Goal: Task Accomplishment & Management: Use online tool/utility

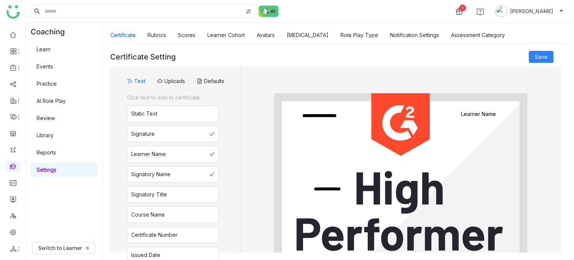
click at [55, 166] on link "Settings" at bounding box center [47, 169] width 20 height 6
click at [228, 33] on link "Learner Cohort" at bounding box center [225, 35] width 37 height 6
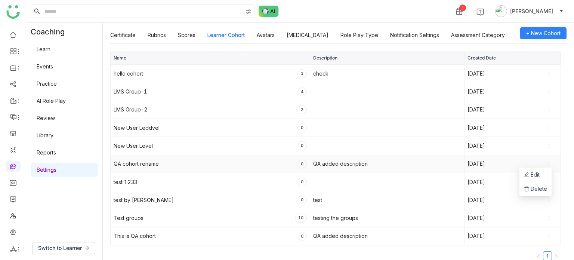
click at [548, 161] on icon at bounding box center [548, 163] width 5 height 5
click at [541, 188] on span "Delete" at bounding box center [535, 189] width 23 height 8
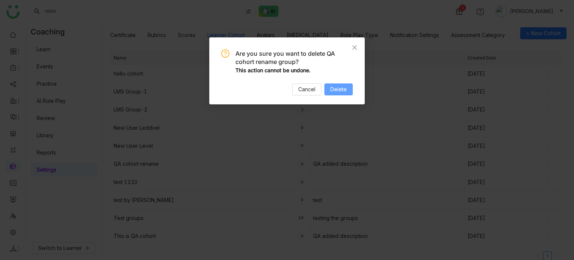
click at [340, 90] on span "Delete" at bounding box center [338, 89] width 16 height 8
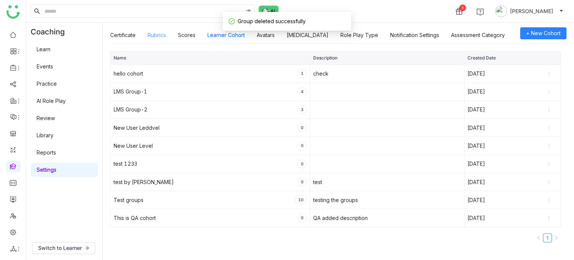
click at [163, 32] on link "Rubrics" at bounding box center [157, 35] width 18 height 6
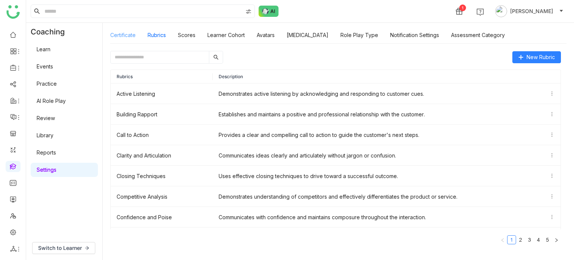
click at [126, 33] on link "Certificate" at bounding box center [122, 35] width 25 height 6
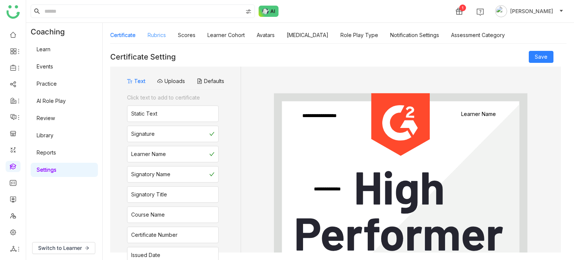
click at [153, 34] on link "Rubrics" at bounding box center [157, 35] width 18 height 6
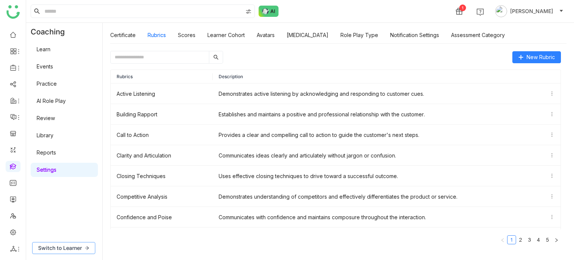
click at [82, 246] on button "Switch to Learner" at bounding box center [63, 248] width 63 height 12
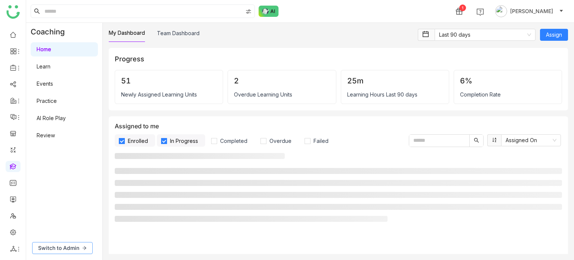
click at [84, 249] on icon at bounding box center [84, 248] width 4 height 4
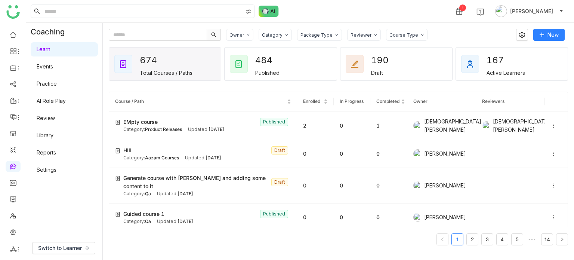
click at [56, 173] on link "Settings" at bounding box center [47, 169] width 20 height 6
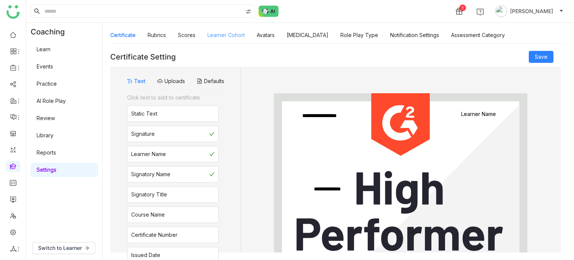
click at [226, 38] on link "Learner Cohort" at bounding box center [225, 35] width 37 height 6
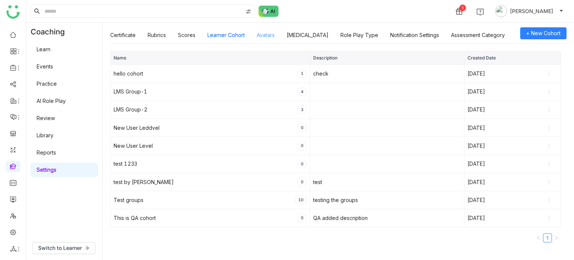
click at [271, 38] on link "Avatars" at bounding box center [266, 35] width 18 height 6
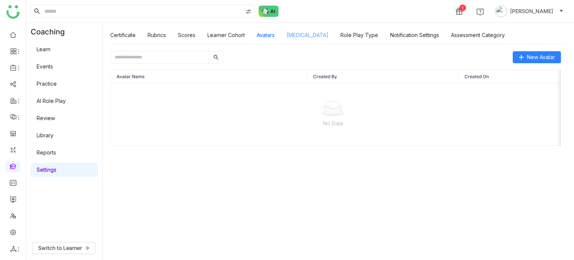
click at [307, 34] on link "[MEDICAL_DATA]" at bounding box center [308, 35] width 42 height 6
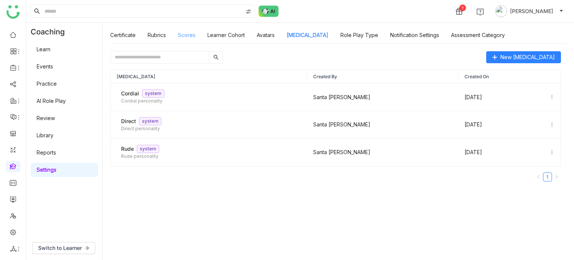
click at [184, 37] on link "Scores" at bounding box center [187, 35] width 18 height 6
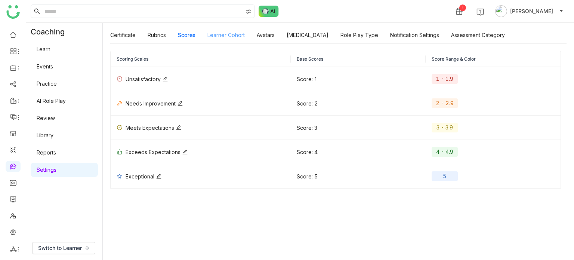
click at [233, 37] on link "Learner Cohort" at bounding box center [225, 35] width 37 height 6
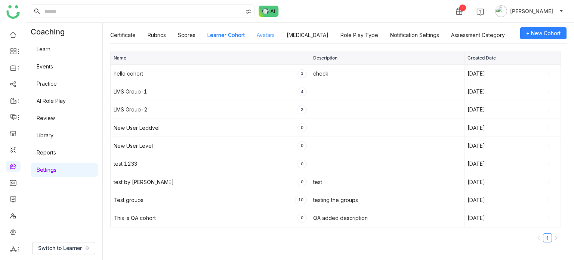
click at [267, 37] on link "Avatars" at bounding box center [266, 35] width 18 height 6
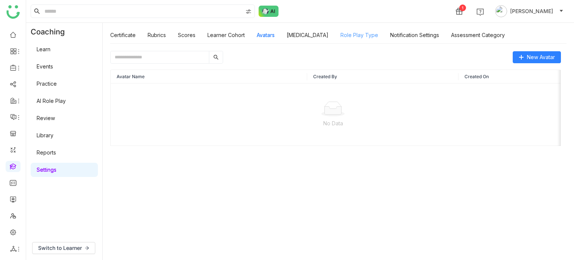
click at [367, 38] on link "Role Play Type" at bounding box center [360, 35] width 38 height 6
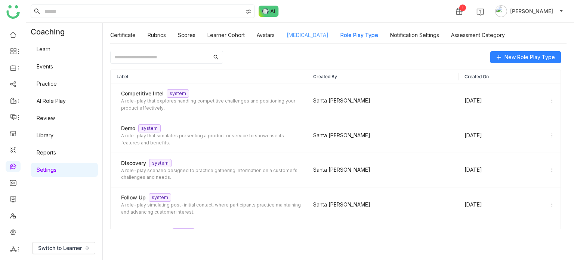
click at [307, 35] on link "[MEDICAL_DATA]" at bounding box center [308, 35] width 42 height 6
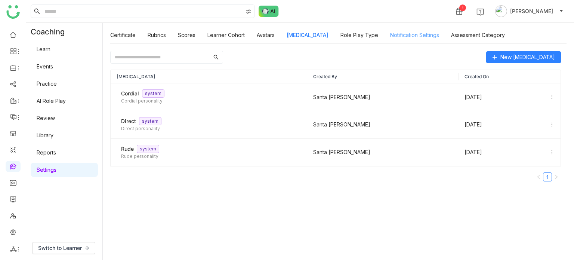
click at [410, 38] on link "Notification Settings" at bounding box center [414, 35] width 49 height 6
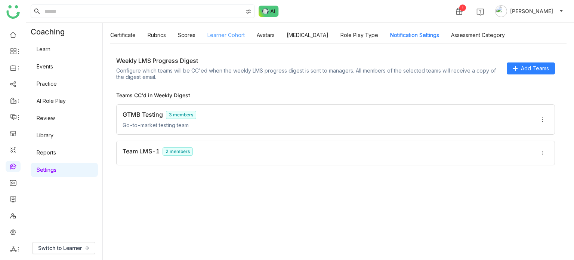
click at [231, 38] on link "Learner Cohort" at bounding box center [225, 35] width 37 height 6
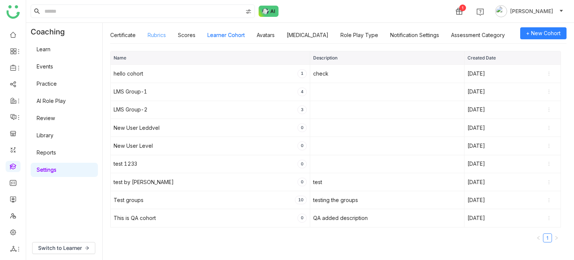
click at [158, 37] on link "Rubrics" at bounding box center [157, 35] width 18 height 6
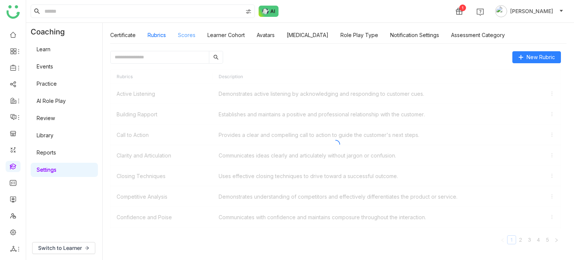
click at [190, 35] on link "Scores" at bounding box center [187, 35] width 18 height 6
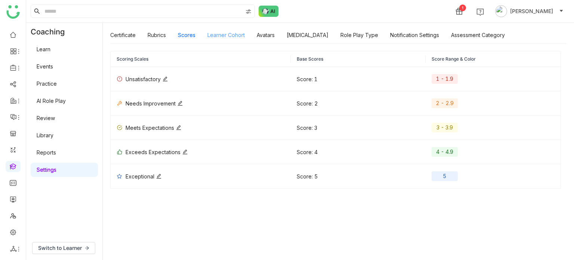
click at [239, 35] on link "Learner Cohort" at bounding box center [225, 35] width 37 height 6
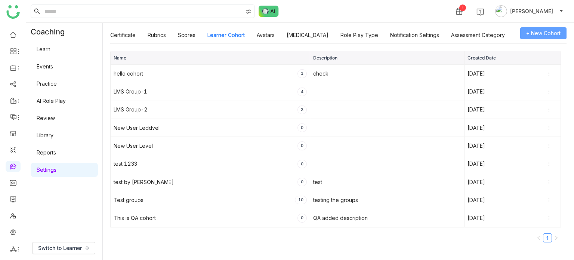
click at [545, 30] on span "+ New Cohort" at bounding box center [543, 33] width 34 height 8
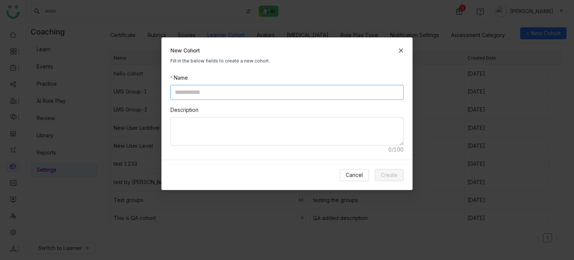
click at [301, 94] on input at bounding box center [286, 92] width 233 height 15
type input "**********"
click at [387, 173] on span "Create" at bounding box center [389, 175] width 17 height 8
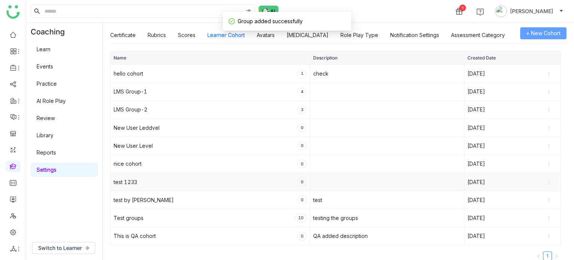
scroll to position [17, 0]
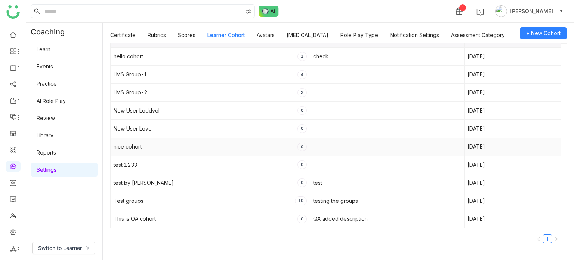
click at [148, 145] on div "nice cohort 0" at bounding box center [210, 146] width 193 height 9
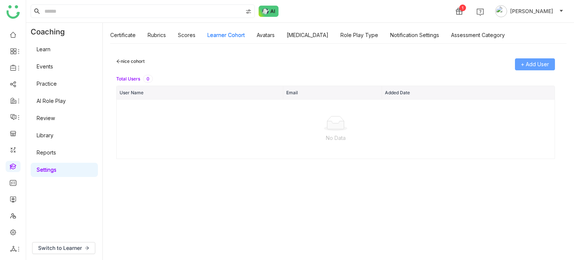
click at [541, 62] on span "+ Add User" at bounding box center [535, 64] width 28 height 8
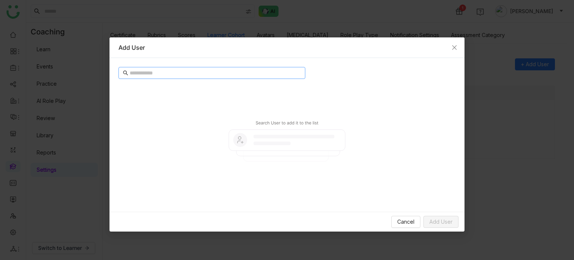
click at [226, 77] on nz-input-group at bounding box center [211, 73] width 187 height 12
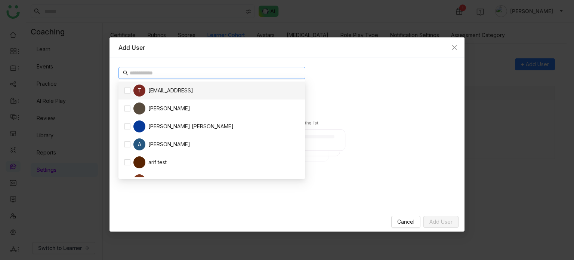
click at [228, 73] on input "text" at bounding box center [215, 73] width 171 height 8
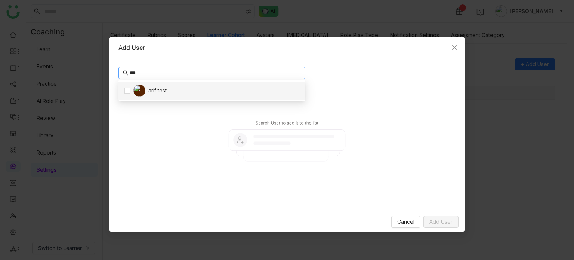
type input "***"
click at [388, 67] on div "***" at bounding box center [286, 135] width 337 height 136
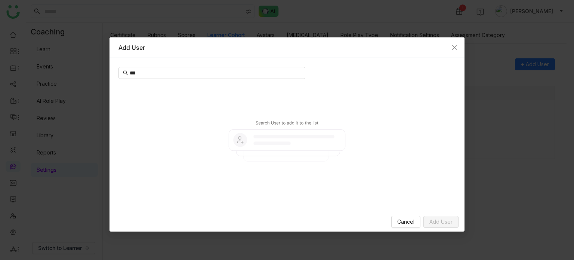
click at [190, 79] on img at bounding box center [286, 141] width 337 height 124
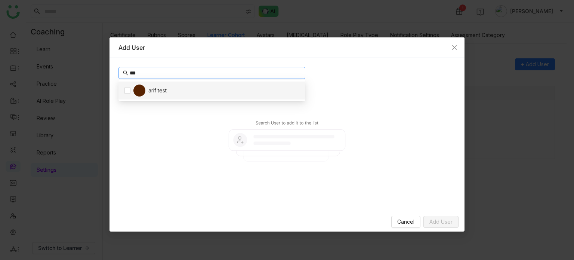
click at [191, 76] on input "***" at bounding box center [215, 73] width 171 height 8
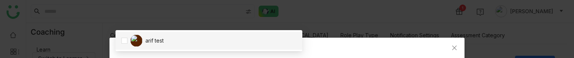
scroll to position [50, 0]
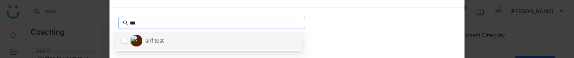
drag, startPoint x: 167, startPoint y: 25, endPoint x: 57, endPoint y: 30, distance: 110.0
click at [57, 30] on nz-modal-container "Add User *** Cancel Add User" at bounding box center [287, 29] width 574 height 58
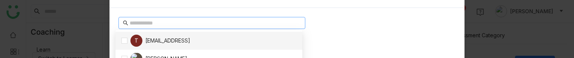
click at [138, 23] on input "text" at bounding box center [215, 23] width 171 height 8
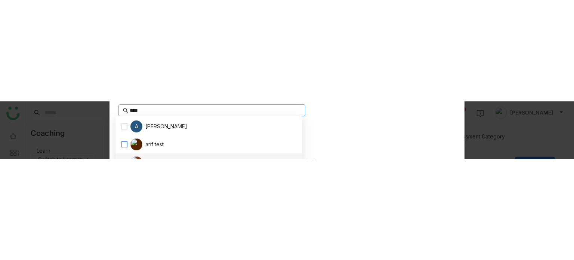
scroll to position [66, 0]
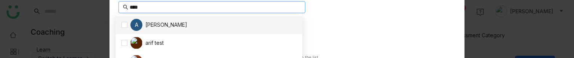
click at [153, 7] on input "****" at bounding box center [215, 7] width 171 height 8
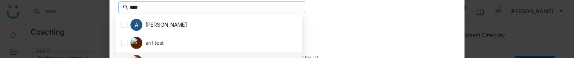
type input "****"
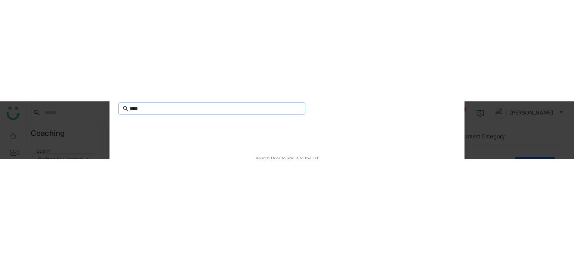
scroll to position [0, 0]
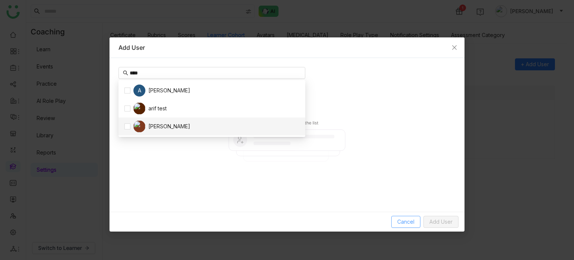
click at [401, 220] on span "Cancel" at bounding box center [405, 222] width 17 height 8
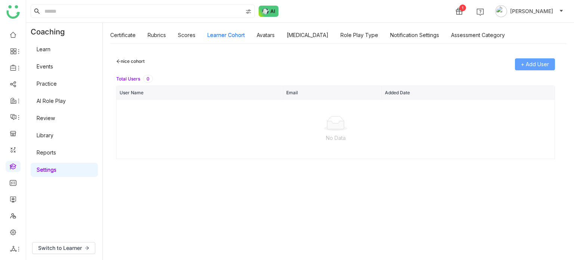
click at [544, 59] on button "+ Add User" at bounding box center [535, 64] width 40 height 12
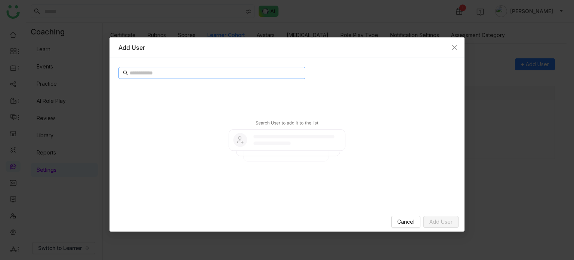
click at [264, 71] on input "text" at bounding box center [215, 73] width 171 height 8
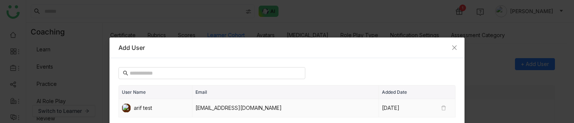
click at [444, 110] on div "[DATE]" at bounding box center [417, 108] width 70 height 8
click at [441, 107] on icon at bounding box center [443, 107] width 5 height 5
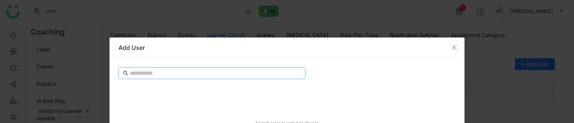
click at [189, 70] on input "text" at bounding box center [215, 73] width 171 height 8
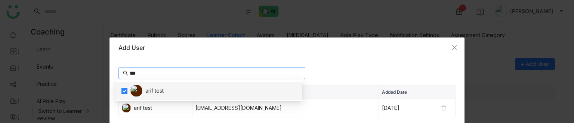
type input "***"
drag, startPoint x: 450, startPoint y: 48, endPoint x: 542, endPoint y: 72, distance: 94.7
click at [452, 48] on icon "Close" at bounding box center [455, 47] width 6 height 6
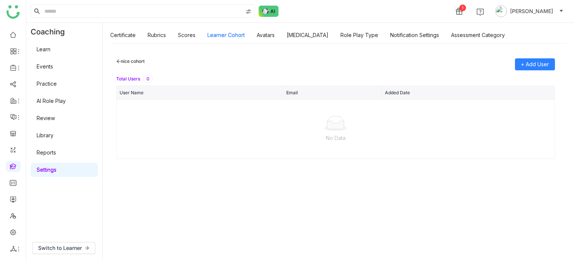
click at [115, 60] on div "nice cohort + Add User Total Users 0 User Name Email Added Date No Data" at bounding box center [335, 151] width 451 height 201
click at [120, 61] on icon at bounding box center [119, 61] width 4 height 4
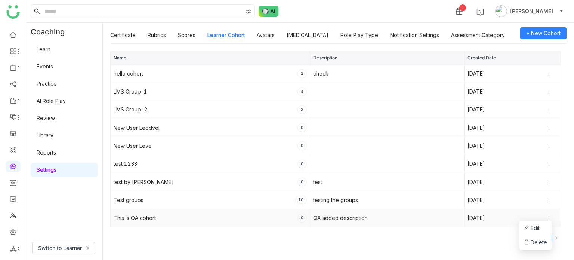
click at [548, 218] on icon at bounding box center [548, 217] width 5 height 5
click at [541, 238] on li "Delete" at bounding box center [536, 242] width 32 height 14
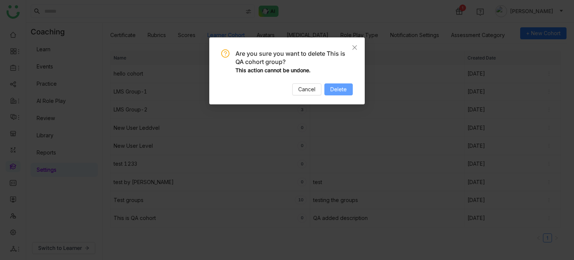
click at [346, 95] on div "Are you sure you want to delete This is QA cohort group? This action cannot be …" at bounding box center [286, 70] width 155 height 67
click at [346, 95] on button "Delete" at bounding box center [338, 89] width 28 height 12
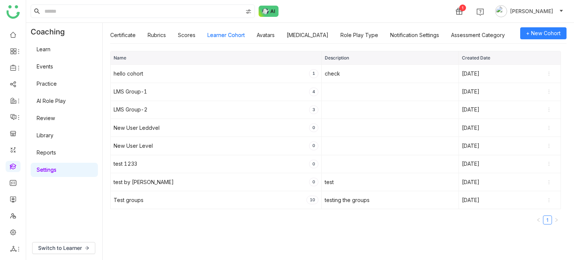
click at [53, 138] on link "Library" at bounding box center [45, 135] width 17 height 6
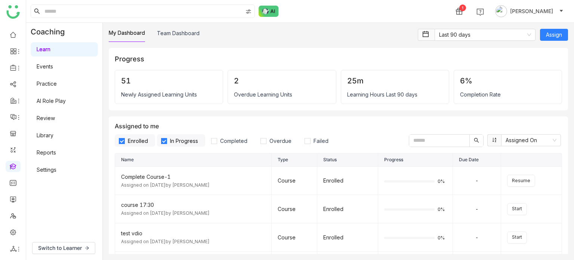
click at [53, 135] on link "Library" at bounding box center [45, 135] width 17 height 6
click at [51, 136] on link "Library" at bounding box center [45, 135] width 17 height 6
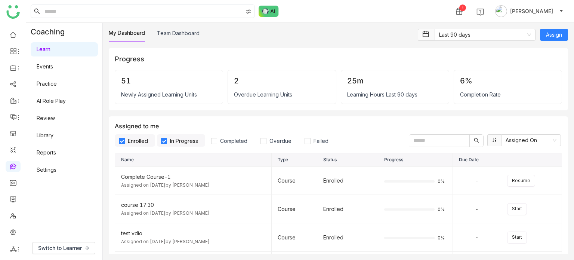
click at [51, 136] on link "Library" at bounding box center [45, 135] width 17 height 6
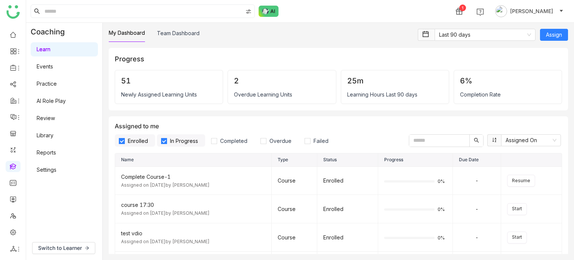
click at [51, 136] on link "Library" at bounding box center [45, 135] width 17 height 6
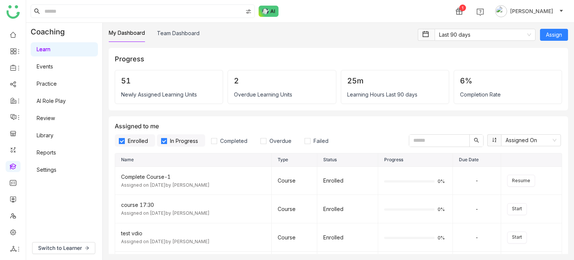
click at [51, 136] on link "Library" at bounding box center [45, 135] width 17 height 6
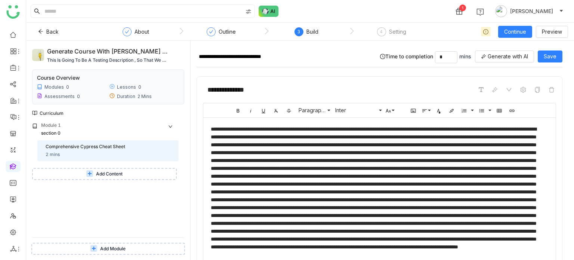
scroll to position [410, 0]
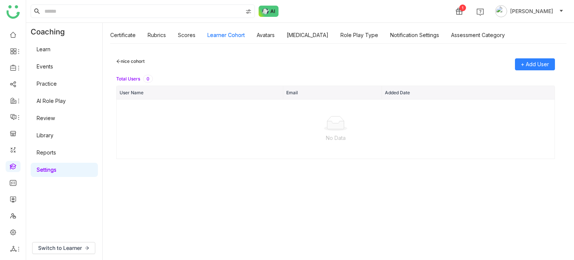
click at [16, 164] on link at bounding box center [13, 166] width 7 height 6
click at [10, 169] on link at bounding box center [13, 166] width 7 height 6
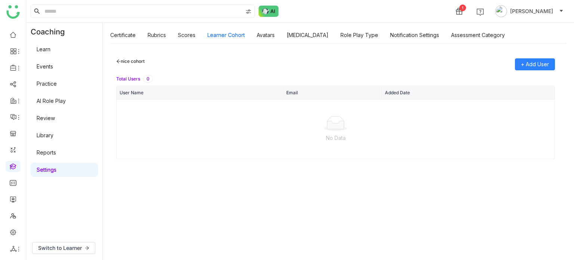
click at [50, 50] on link "Learn" at bounding box center [44, 49] width 14 height 6
click at [50, 48] on link "Learn" at bounding box center [44, 49] width 14 height 6
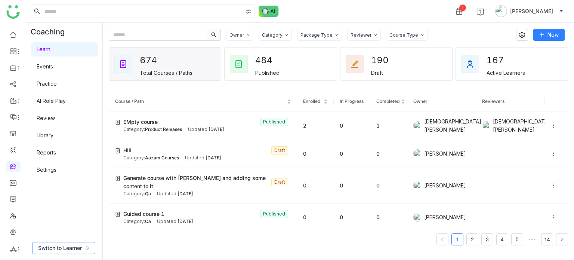
click at [78, 245] on span "Switch to Learner" at bounding box center [60, 248] width 44 height 8
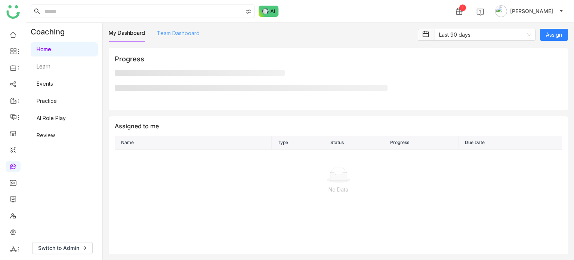
click at [184, 34] on link "Team Dashboard" at bounding box center [178, 33] width 43 height 6
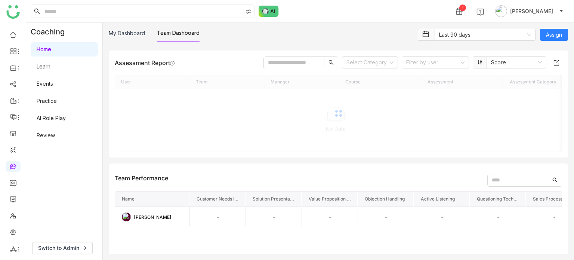
scroll to position [776, 0]
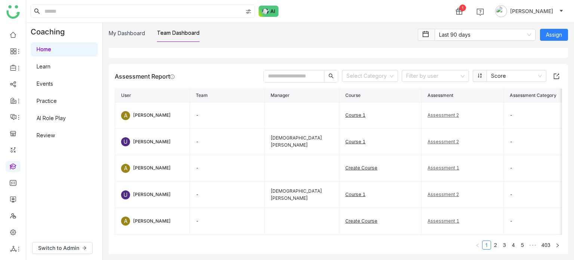
click at [297, 74] on input "text" at bounding box center [294, 76] width 60 height 12
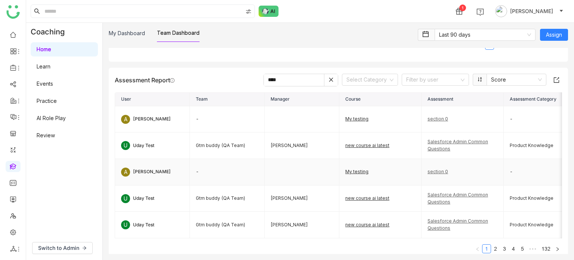
scroll to position [771, 0]
type input "****"
click at [371, 83] on input at bounding box center [368, 80] width 42 height 11
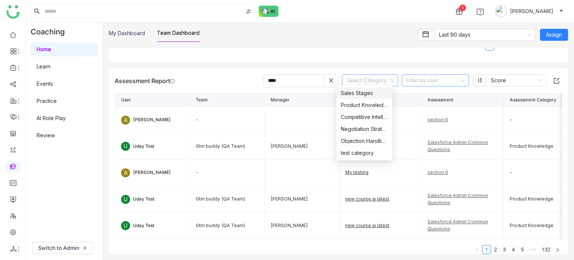
click at [434, 76] on input at bounding box center [432, 80] width 53 height 11
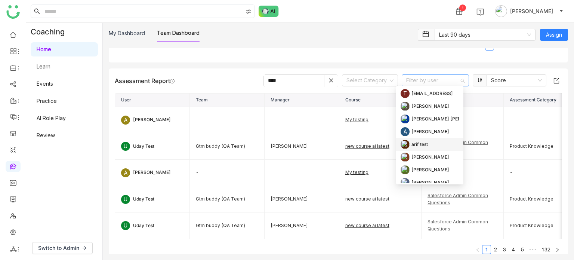
click at [415, 141] on div "arif test" at bounding box center [420, 144] width 16 height 8
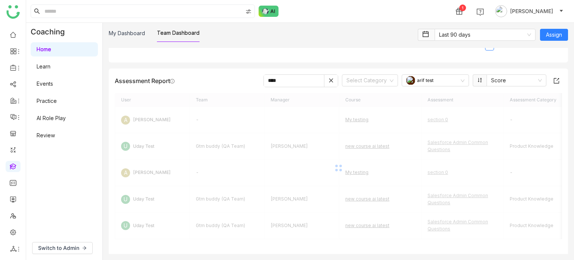
click at [416, 141] on div at bounding box center [338, 168] width 447 height 150
click at [329, 79] on icon at bounding box center [331, 80] width 5 height 5
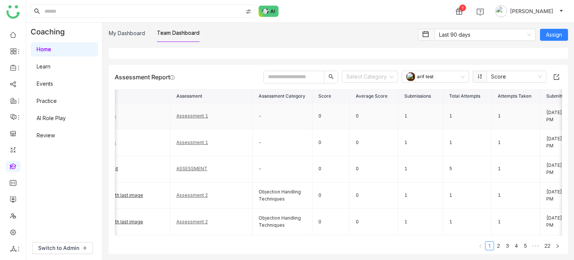
scroll to position [0, 280]
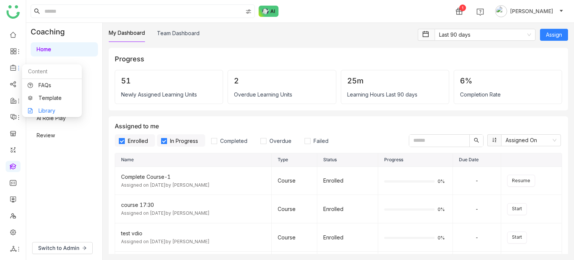
click at [64, 113] on link "Library" at bounding box center [52, 110] width 49 height 5
click at [15, 67] on icon at bounding box center [13, 67] width 7 height 7
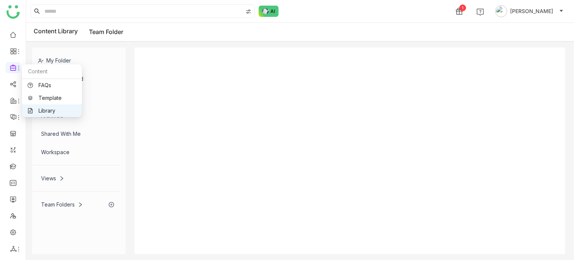
click at [48, 110] on link "Library" at bounding box center [52, 110] width 49 height 5
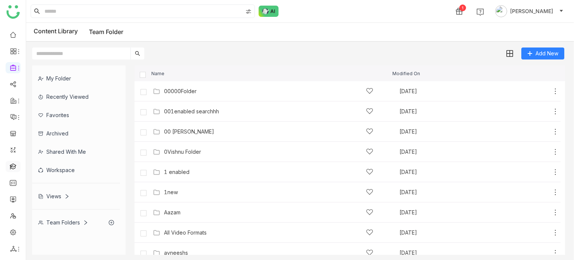
click at [15, 169] on link at bounding box center [13, 166] width 7 height 6
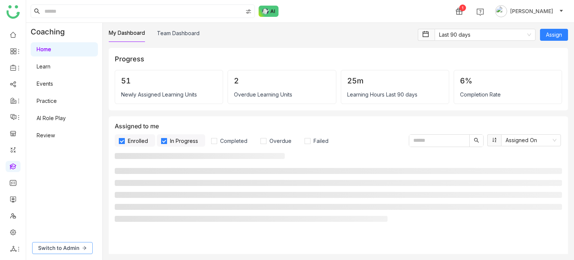
click at [75, 243] on button "Switch to Admin" at bounding box center [62, 248] width 61 height 12
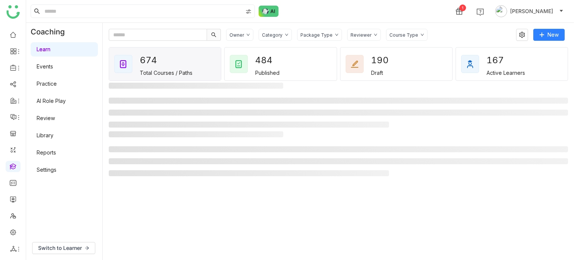
click at [52, 136] on link "Library" at bounding box center [45, 135] width 17 height 6
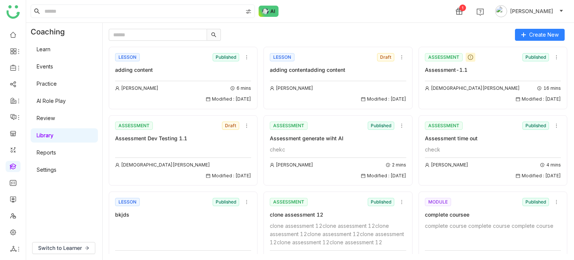
click at [544, 26] on div "Create New LESSON Published adding content Arif uddin 6 mins Modified : 02/09/2…" at bounding box center [338, 141] width 471 height 237
click at [544, 39] on button "Create New" at bounding box center [540, 35] width 50 height 12
click at [428, 31] on div at bounding box center [309, 35] width 401 height 12
click at [174, 31] on input "text" at bounding box center [158, 35] width 98 height 12
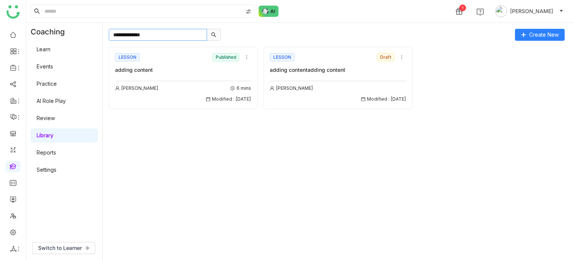
type input "**********"
click at [15, 167] on link at bounding box center [13, 166] width 7 height 6
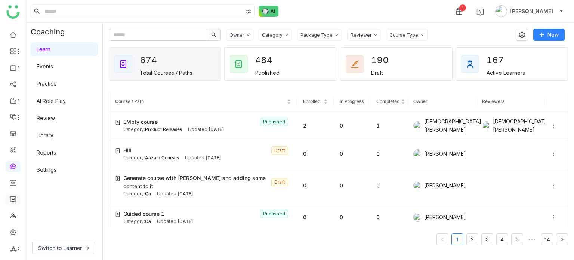
click at [16, 197] on link at bounding box center [13, 198] width 7 height 6
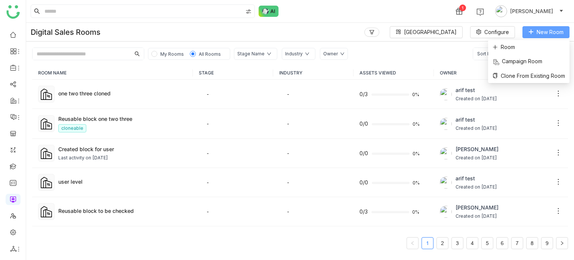
click at [548, 32] on span "New Room" at bounding box center [550, 32] width 27 height 8
click at [523, 42] on li "Room" at bounding box center [528, 47] width 81 height 14
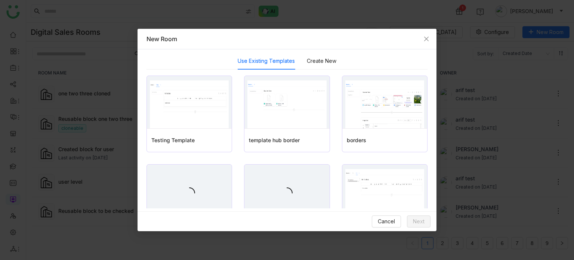
click at [342, 64] on div "Use Existing Templates Create New" at bounding box center [287, 60] width 281 height 17
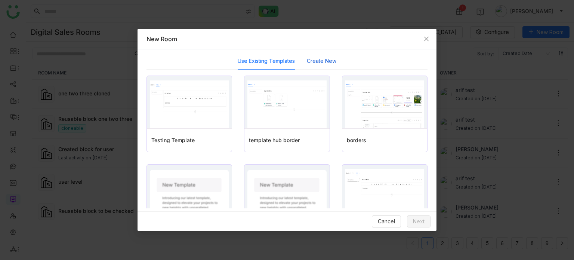
click at [325, 62] on button "Create New" at bounding box center [322, 61] width 30 height 8
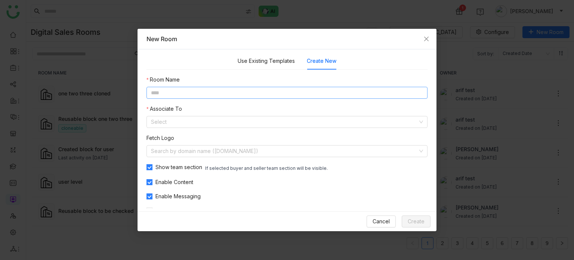
click at [279, 94] on input at bounding box center [287, 93] width 281 height 12
type input "**********"
click at [256, 124] on input at bounding box center [284, 121] width 267 height 11
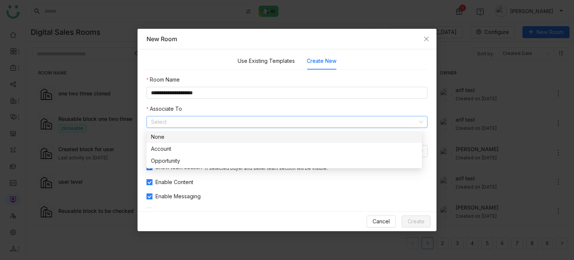
click at [252, 133] on div "None" at bounding box center [284, 137] width 267 height 8
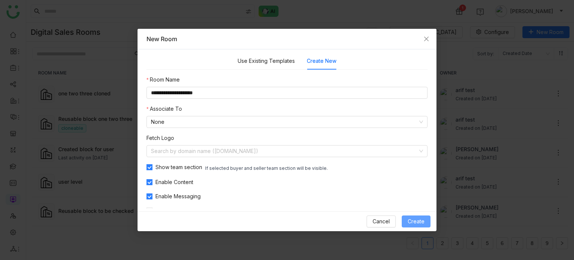
click at [407, 218] on button "Create" at bounding box center [416, 221] width 29 height 12
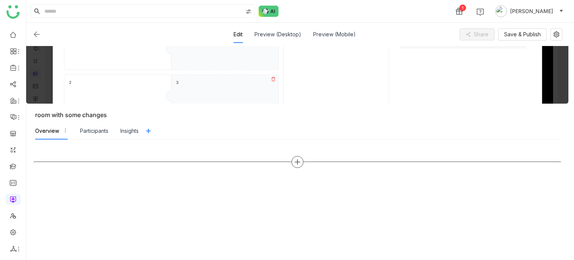
click at [302, 158] on div at bounding box center [297, 162] width 527 height 12
click at [302, 160] on div at bounding box center [298, 162] width 12 height 12
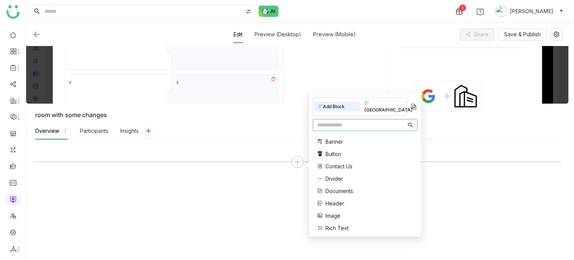
click at [330, 187] on span "Documents" at bounding box center [340, 191] width 28 height 8
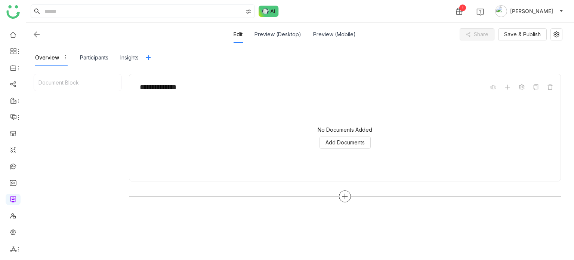
scroll to position [94, 0]
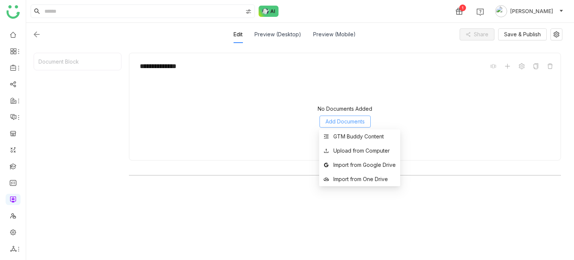
click at [370, 121] on button "Add Documents" at bounding box center [345, 122] width 51 height 12
click at [363, 141] on li "GTM Buddy Content" at bounding box center [359, 136] width 81 height 14
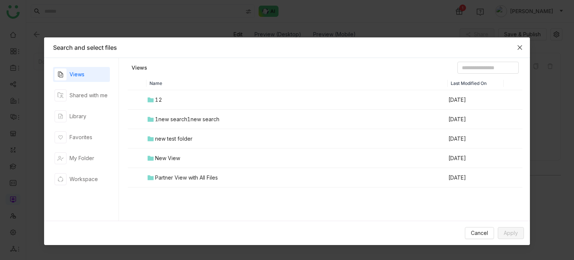
click at [526, 47] on span "Close" at bounding box center [520, 47] width 20 height 20
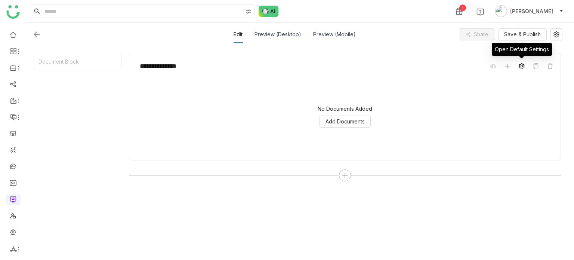
click at [522, 66] on icon at bounding box center [522, 66] width 6 height 6
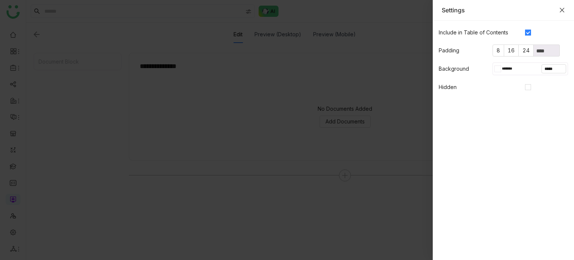
click at [564, 8] on icon "Close" at bounding box center [562, 10] width 6 height 6
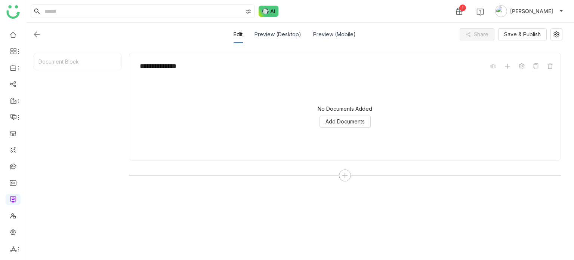
click at [521, 70] on span at bounding box center [521, 66] width 9 height 9
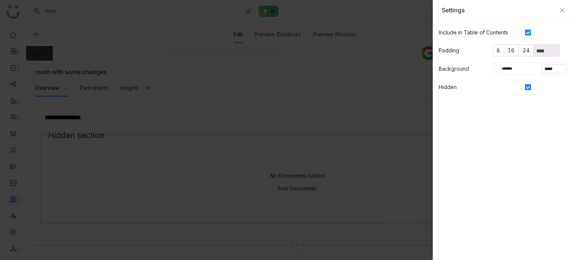
scroll to position [42, 0]
click at [504, 50] on label "16" at bounding box center [511, 50] width 15 height 12
click at [498, 50] on span "8" at bounding box center [498, 50] width 3 height 6
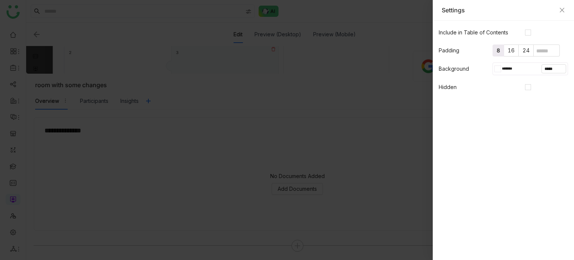
click at [496, 73] on div "******* *****" at bounding box center [531, 68] width 76 height 13
click at [498, 69] on div at bounding box center [499, 69] width 3 height 6
click at [481, 132] on div at bounding box center [480, 132] width 8 height 8
type input "*******"
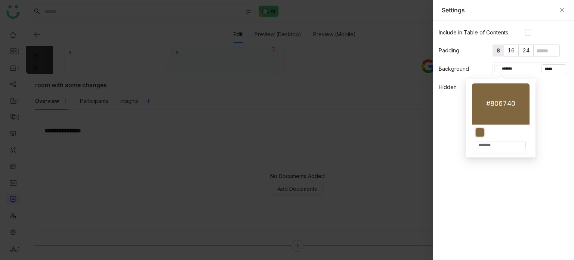
type input "*******"
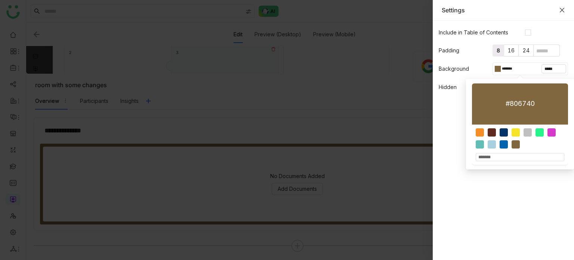
click at [561, 9] on icon "Close" at bounding box center [562, 10] width 6 height 6
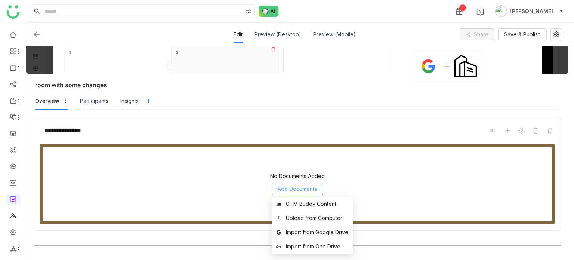
click at [302, 191] on span "Add Documents" at bounding box center [297, 189] width 39 height 8
click at [304, 203] on div "GTM Buddy Content" at bounding box center [311, 204] width 50 height 8
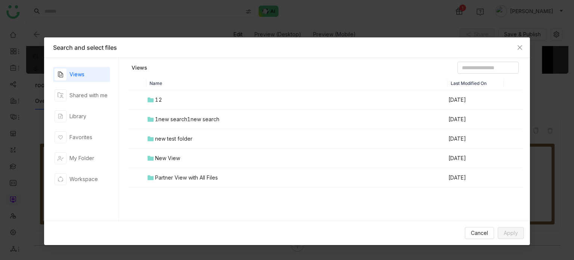
click at [198, 121] on div "1new search1new search" at bounding box center [187, 119] width 64 height 8
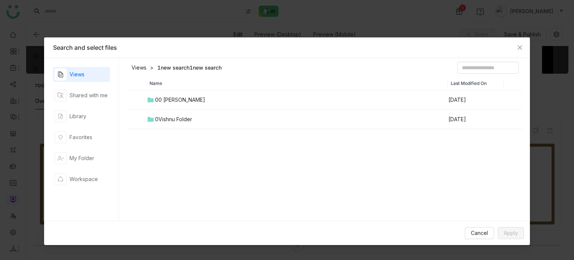
click at [190, 121] on div "0Vishnu Folder" at bounding box center [173, 119] width 37 height 8
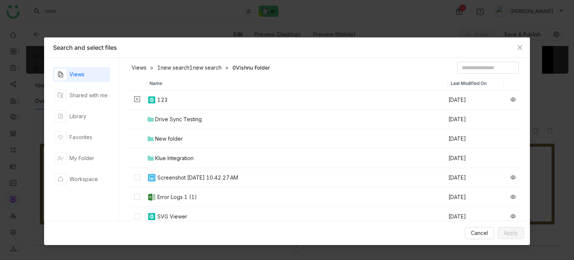
click at [164, 179] on div "Screenshot 2025-06-15 at 10.42.27 AM" at bounding box center [197, 177] width 81 height 8
click at [508, 234] on span "Apply" at bounding box center [511, 233] width 14 height 8
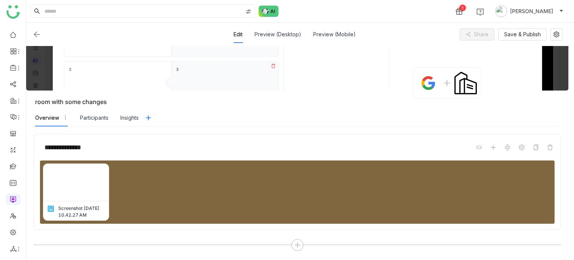
scroll to position [12, 0]
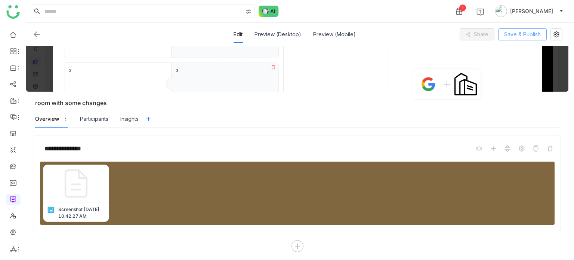
click at [527, 37] on span "Save & Publish" at bounding box center [522, 34] width 37 height 8
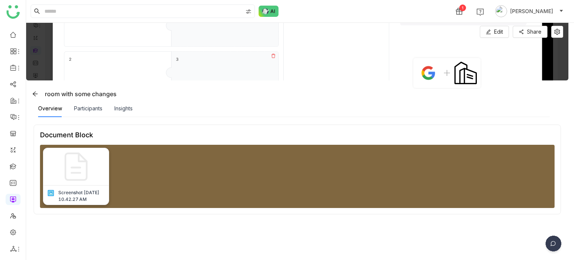
click at [81, 176] on img at bounding box center [76, 166] width 37 height 37
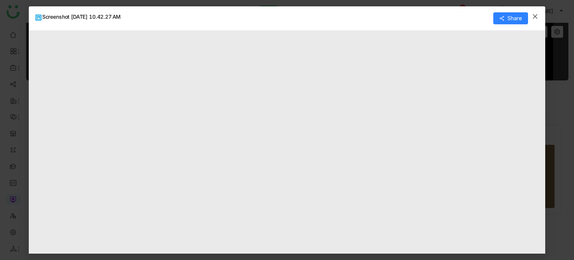
click at [533, 12] on span "Close" at bounding box center [535, 16] width 20 height 20
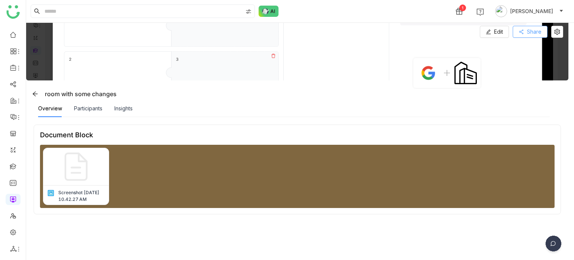
click at [536, 28] on span "Share" at bounding box center [534, 32] width 15 height 8
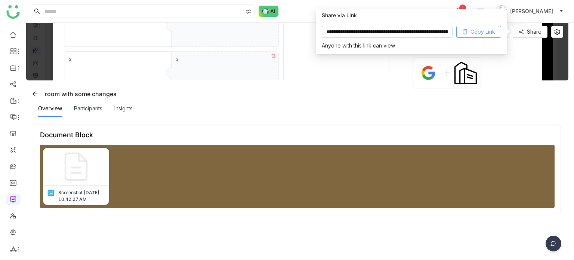
click at [478, 33] on span "Copy Link" at bounding box center [483, 32] width 25 height 8
click at [556, 34] on icon at bounding box center [557, 32] width 6 height 6
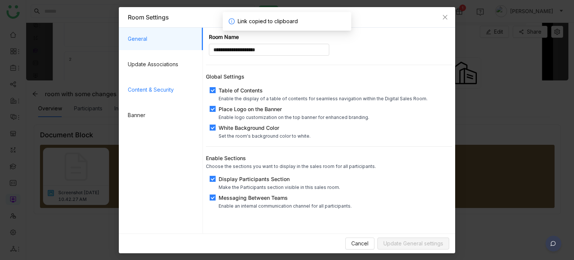
click at [166, 96] on span "Content & Security" at bounding box center [162, 89] width 69 height 22
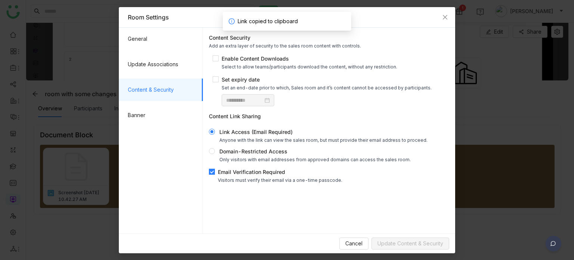
click at [230, 177] on span "Email Verification Required Visitors must verify their email via a one-time pas…" at bounding box center [280, 175] width 130 height 15
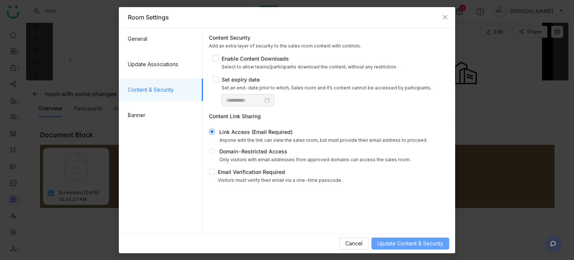
click at [379, 242] on span "Update Content & Security" at bounding box center [411, 243] width 66 height 8
click at [446, 15] on icon "Close" at bounding box center [445, 17] width 6 height 6
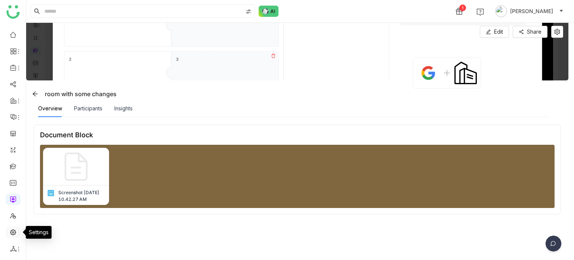
click at [15, 235] on link at bounding box center [13, 231] width 7 height 6
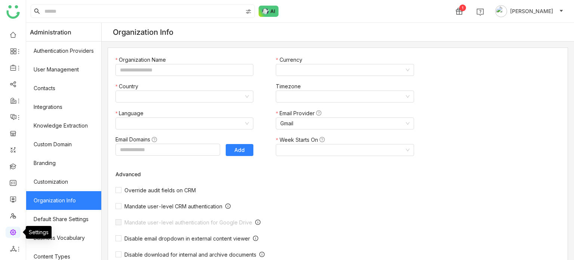
type input "*******"
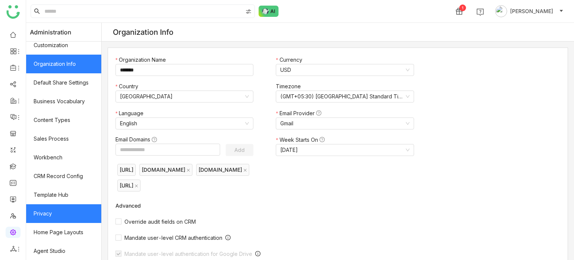
click at [64, 209] on link "Privacy" at bounding box center [63, 213] width 75 height 19
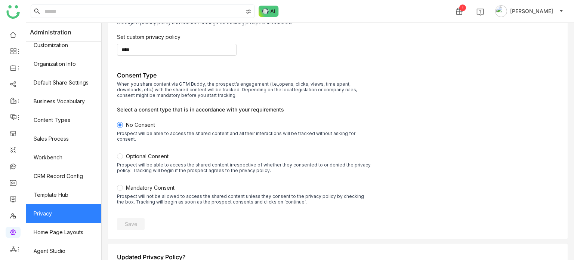
scroll to position [49, 0]
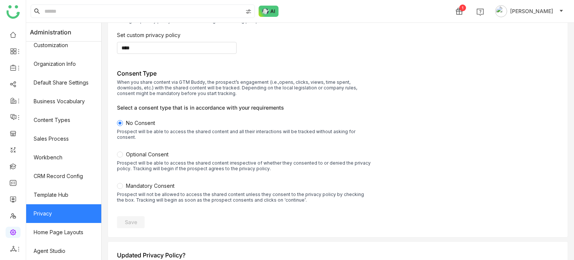
click at [161, 175] on label "Optional Consent Prospect will be able to access the shared content irrespectiv…" at bounding box center [244, 165] width 254 height 31
click at [152, 182] on span "Mandatory Consent" at bounding box center [150, 185] width 49 height 6
click at [137, 218] on span "Save" at bounding box center [131, 221] width 12 height 7
click at [16, 198] on link at bounding box center [13, 198] width 7 height 6
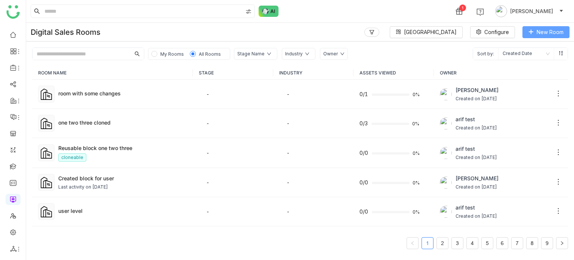
click at [544, 32] on span "New Room" at bounding box center [550, 32] width 27 height 8
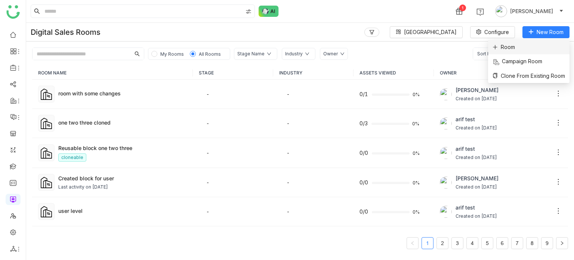
click at [506, 48] on span "Room" at bounding box center [504, 47] width 22 height 8
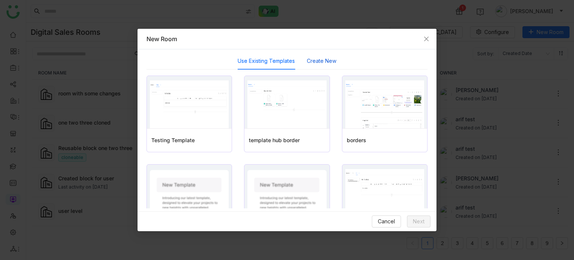
click at [308, 64] on button "Create New" at bounding box center [322, 61] width 30 height 8
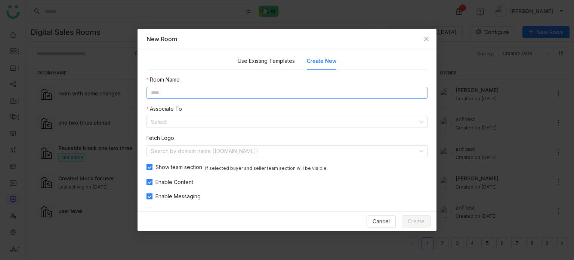
click at [274, 90] on input at bounding box center [287, 93] width 281 height 12
type input "**********"
click at [226, 122] on input at bounding box center [284, 121] width 267 height 11
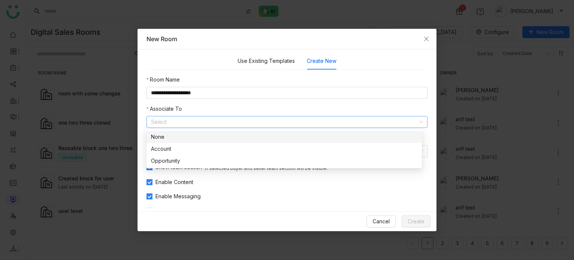
click at [216, 137] on div "None" at bounding box center [284, 137] width 267 height 8
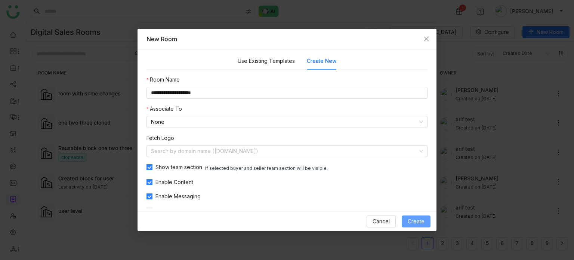
click at [420, 222] on span "Create" at bounding box center [416, 221] width 17 height 8
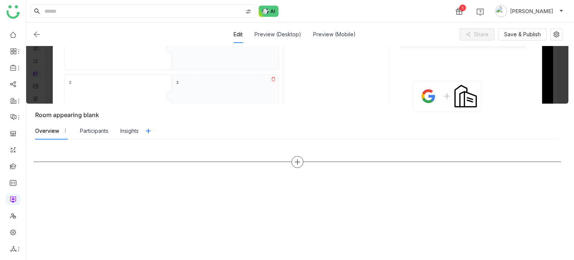
click at [295, 160] on icon at bounding box center [297, 161] width 7 height 7
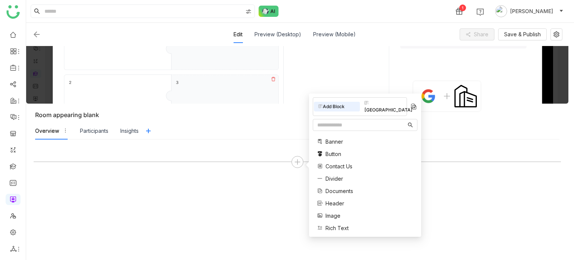
click at [340, 175] on span "Divider" at bounding box center [335, 179] width 18 height 8
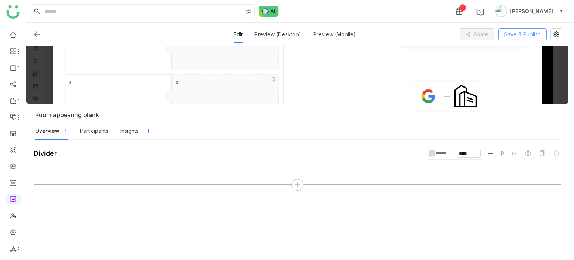
click at [545, 34] on button "Save & Publish" at bounding box center [522, 34] width 49 height 12
click at [558, 34] on icon at bounding box center [557, 34] width 6 height 6
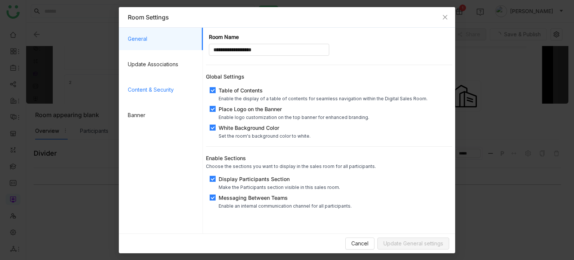
drag, startPoint x: 150, startPoint y: 112, endPoint x: 169, endPoint y: 88, distance: 30.7
click at [150, 112] on span "Banner" at bounding box center [162, 115] width 69 height 22
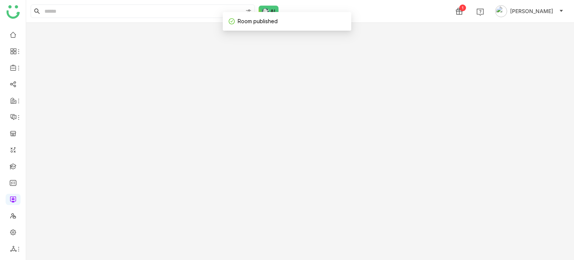
click at [175, 83] on gtmb-room-detail at bounding box center [300, 141] width 548 height 237
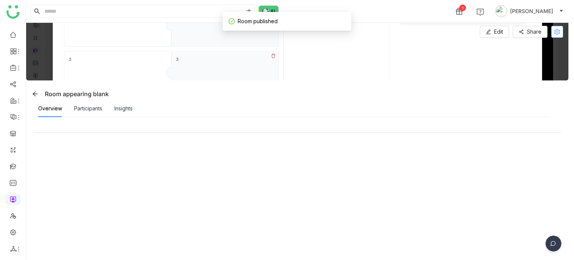
click at [559, 28] on button at bounding box center [557, 32] width 12 height 12
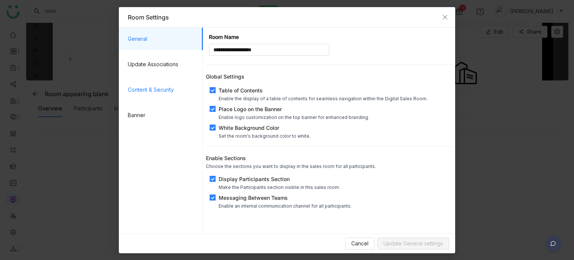
click at [144, 85] on span "Content & Security" at bounding box center [162, 89] width 69 height 22
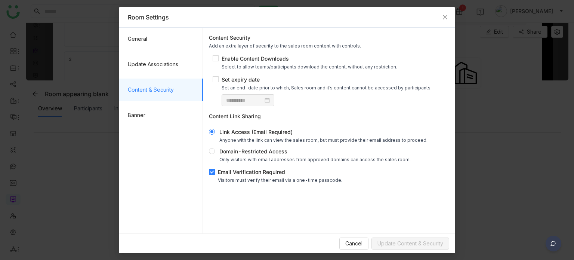
click at [226, 173] on div "Email Verification Required" at bounding box center [280, 172] width 124 height 8
click at [413, 245] on span "Update Content & Security" at bounding box center [411, 243] width 66 height 8
click at [441, 16] on span "Close" at bounding box center [445, 17] width 20 height 20
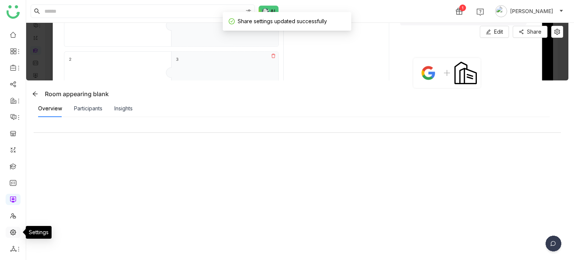
click at [16, 235] on link at bounding box center [13, 231] width 7 height 6
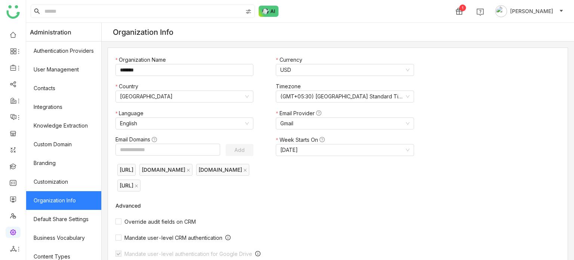
scroll to position [136, 0]
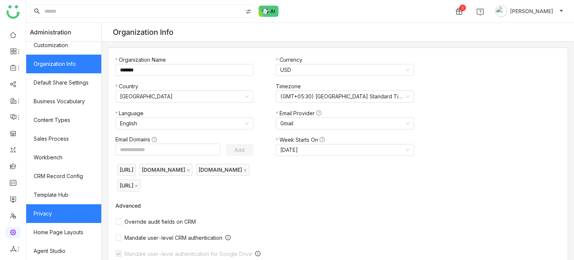
click at [57, 214] on link "Privacy" at bounding box center [63, 213] width 75 height 19
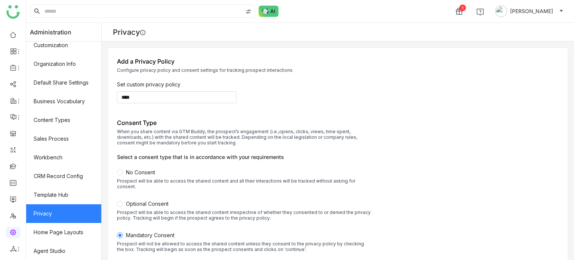
click at [143, 168] on label "No Consent Prospect will be able to access the shared content and all their int…" at bounding box center [244, 183] width 254 height 31
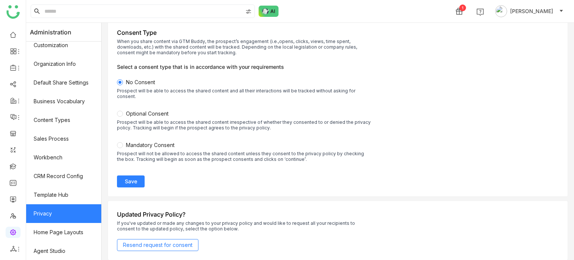
click at [145, 175] on button "Save" at bounding box center [131, 181] width 28 height 12
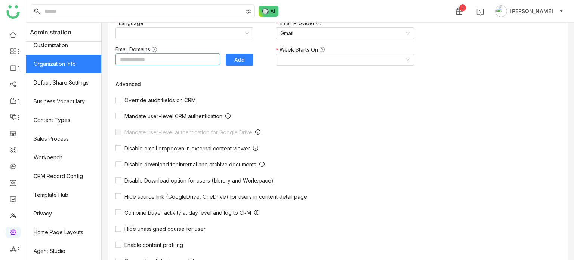
type input "*******"
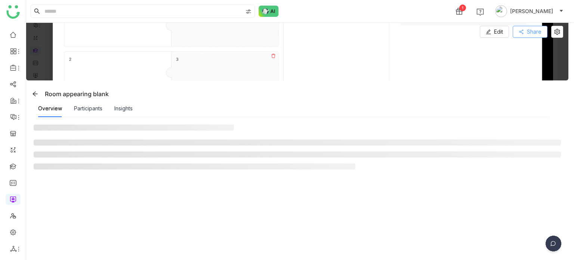
click at [540, 34] on span "Share" at bounding box center [534, 32] width 15 height 8
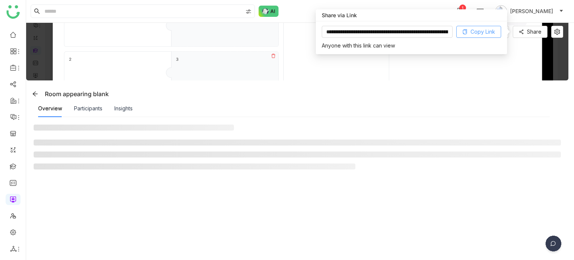
click at [481, 28] on span "Copy Link" at bounding box center [483, 32] width 25 height 8
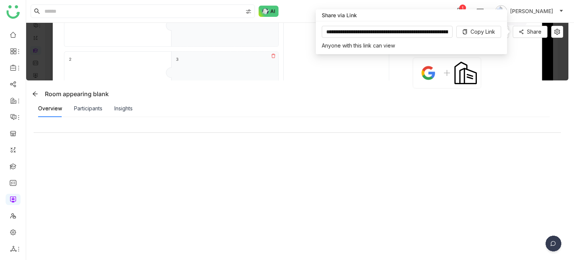
click at [398, 142] on div at bounding box center [297, 188] width 527 height 128
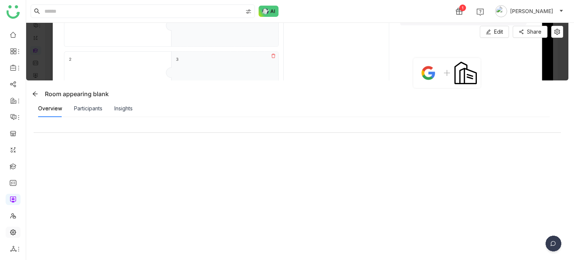
click at [16, 234] on link at bounding box center [13, 231] width 7 height 6
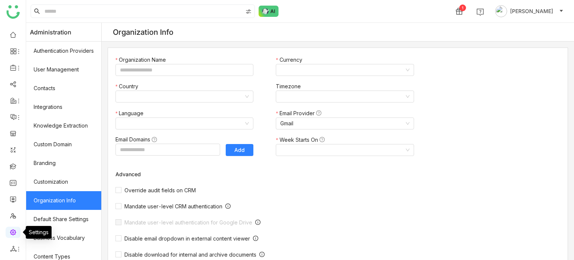
type input "*******"
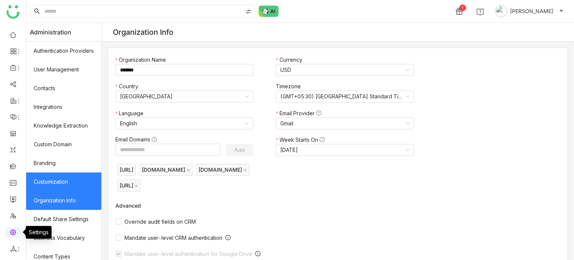
scroll to position [136, 0]
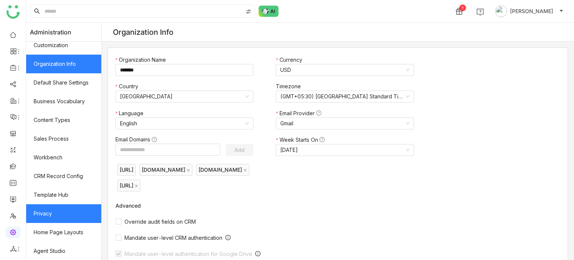
click at [64, 215] on link "Privacy" at bounding box center [63, 213] width 75 height 19
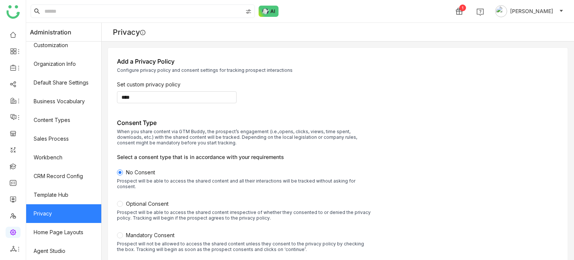
click at [149, 231] on label "Mandatory Consent Prospect will not be allowed to access the shared content unl…" at bounding box center [244, 246] width 254 height 31
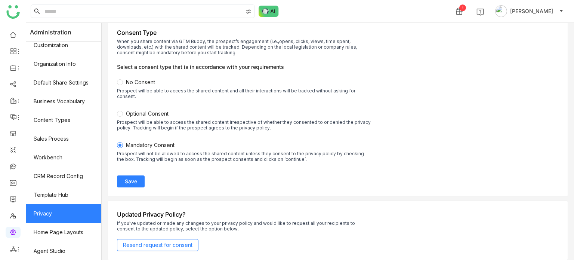
click at [132, 175] on button "Save" at bounding box center [131, 181] width 28 height 12
